Goal: Communication & Community: Participate in discussion

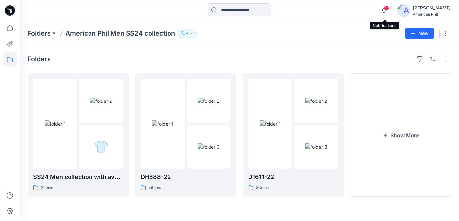
click at [387, 8] on span "5" at bounding box center [386, 8] width 5 height 5
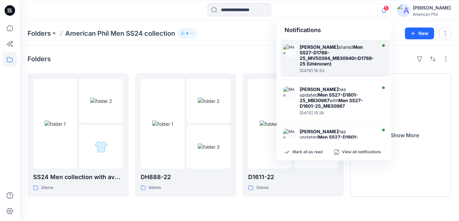
click at [333, 53] on strong "Men SS27-D1788-25_MV50394_MB30940" at bounding box center [331, 52] width 63 height 17
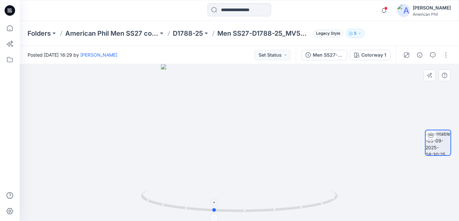
drag, startPoint x: 267, startPoint y: 210, endPoint x: 241, endPoint y: 199, distance: 27.6
click at [241, 199] on icon at bounding box center [240, 202] width 198 height 25
click at [386, 9] on span at bounding box center [385, 9] width 3 height 4
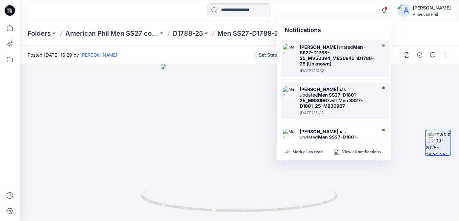
click at [336, 92] on strong "Men SS27-D1801-25_MB30967" at bounding box center [329, 97] width 58 height 11
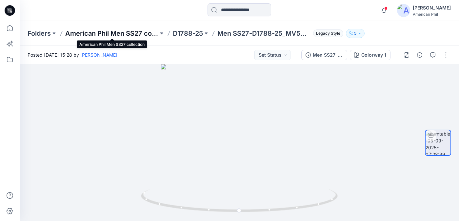
click at [108, 33] on p "American Phil Men SS27 collection" at bounding box center [111, 33] width 93 height 9
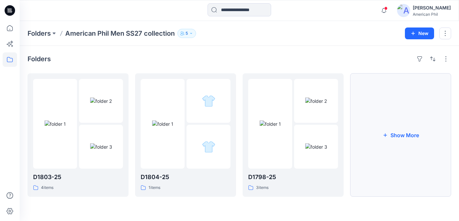
click at [401, 136] on button "Show More" at bounding box center [400, 135] width 101 height 124
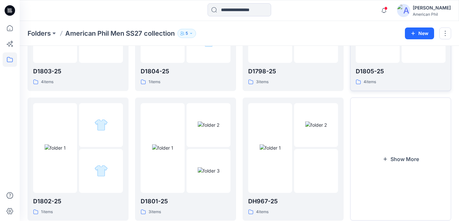
scroll to position [124, 0]
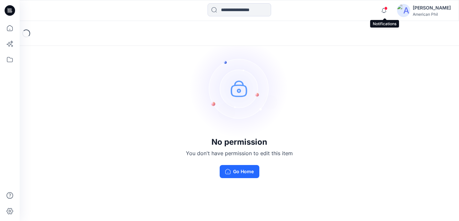
click at [386, 10] on span at bounding box center [385, 9] width 3 height 4
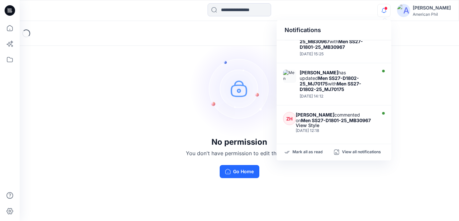
scroll to position [106, 0]
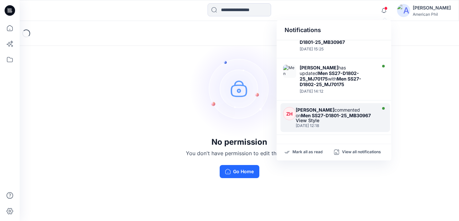
click at [320, 113] on strong "Men SS27-D1801-25_MB30967" at bounding box center [336, 116] width 70 height 6
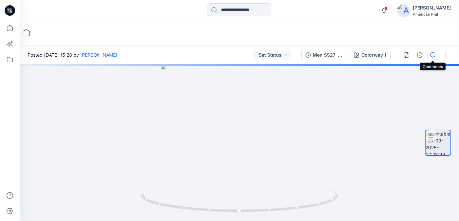
click at [434, 51] on button "button" at bounding box center [433, 55] width 10 height 10
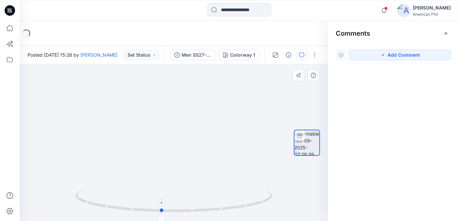
drag, startPoint x: 168, startPoint y: 210, endPoint x: 156, endPoint y: 209, distance: 12.2
click at [156, 209] on icon at bounding box center [174, 202] width 198 height 25
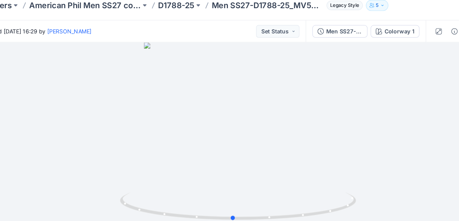
drag, startPoint x: 240, startPoint y: 208, endPoint x: 236, endPoint y: 176, distance: 31.7
click at [236, 177] on div at bounding box center [239, 142] width 439 height 157
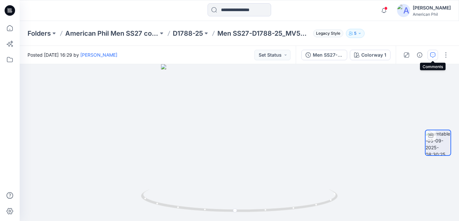
click at [433, 53] on icon "button" at bounding box center [432, 54] width 5 height 5
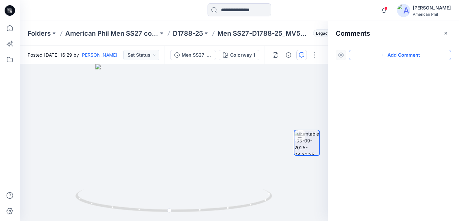
click at [398, 55] on button "Add Comment" at bounding box center [400, 55] width 102 height 10
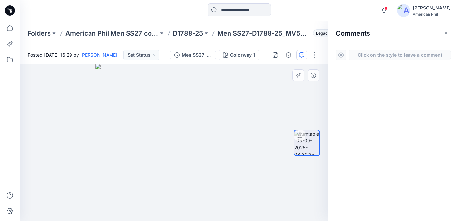
click at [183, 145] on div "1" at bounding box center [174, 142] width 308 height 157
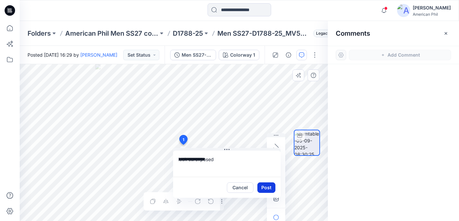
type textarea "**********"
click at [264, 188] on button "Post" at bounding box center [266, 188] width 18 height 10
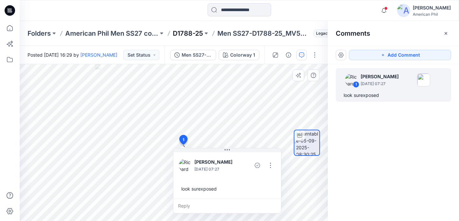
click at [190, 34] on p "D1788-25" at bounding box center [188, 33] width 30 height 9
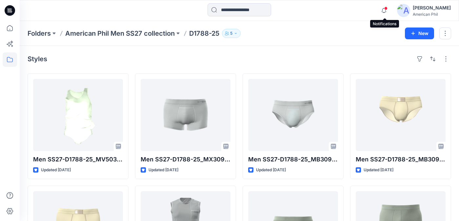
click at [386, 7] on span at bounding box center [385, 9] width 3 height 4
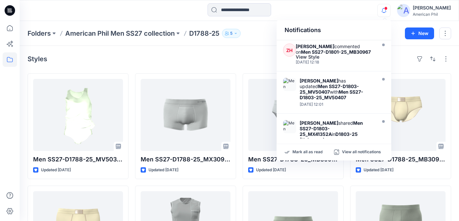
scroll to position [192, 0]
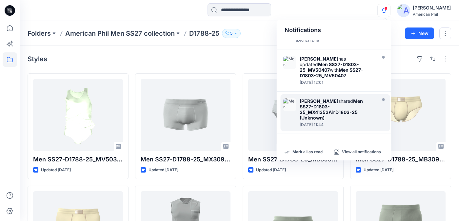
click at [324, 110] on strong "D1803-25 (Unknown)" at bounding box center [329, 115] width 58 height 11
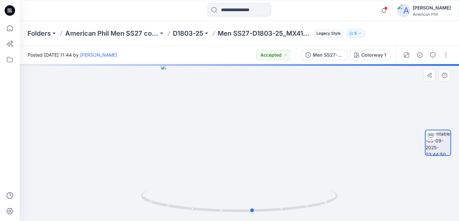
drag, startPoint x: 223, startPoint y: 211, endPoint x: 40, endPoint y: 185, distance: 185.2
click at [40, 185] on div at bounding box center [239, 142] width 439 height 157
